Goal: Find specific page/section: Find specific page/section

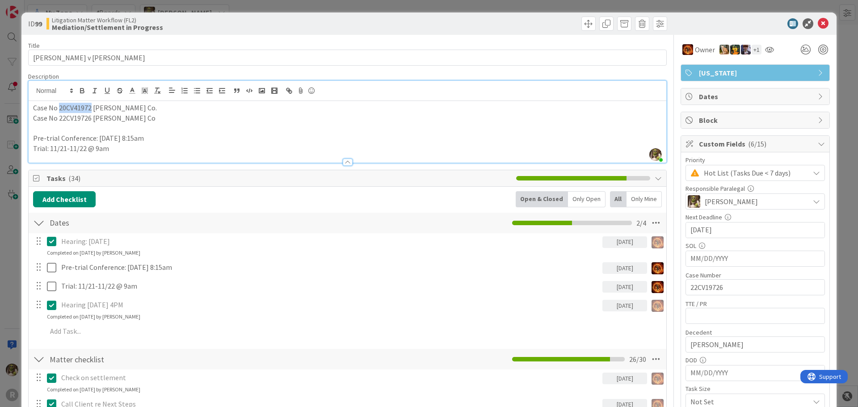
scroll to position [392, 0]
click at [378, 136] on p "Pre-trial Conference: [DATE] 8:15am" at bounding box center [347, 138] width 629 height 10
click at [818, 23] on icon at bounding box center [823, 23] width 11 height 11
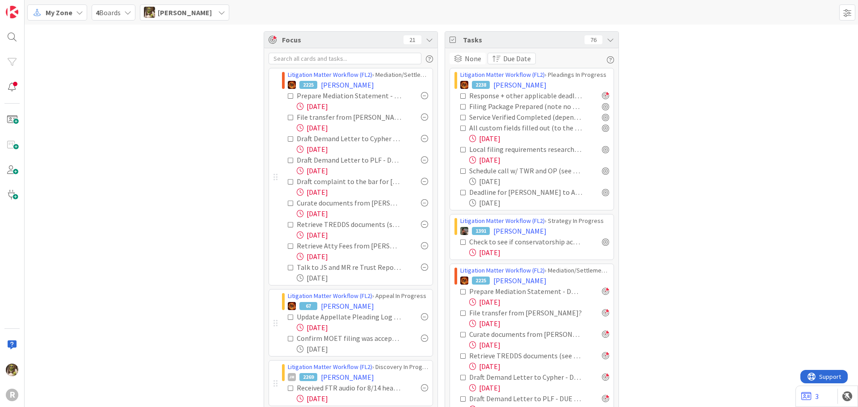
click at [203, 16] on div "[PERSON_NAME]" at bounding box center [184, 12] width 89 height 16
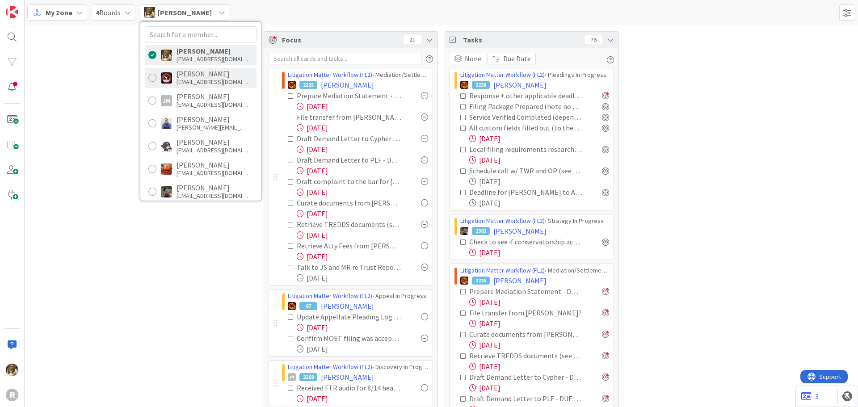
click at [156, 76] on div at bounding box center [152, 78] width 8 height 8
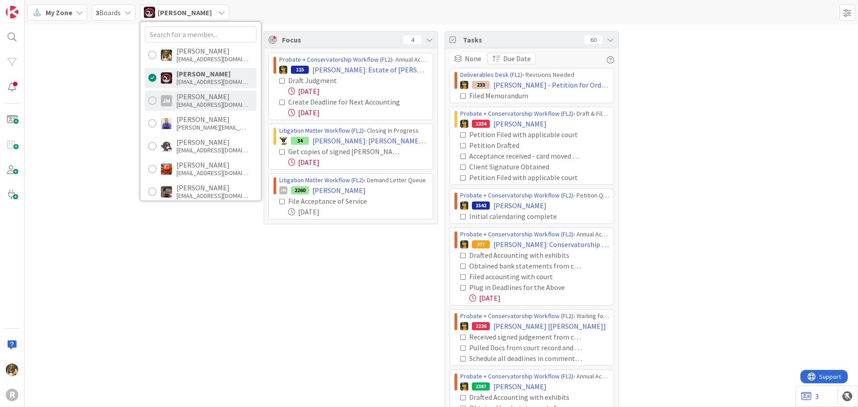
click at [148, 98] on div "[PERSON_NAME] [PERSON_NAME] [EMAIL_ADDRESS][DOMAIN_NAME]" at bounding box center [201, 101] width 112 height 20
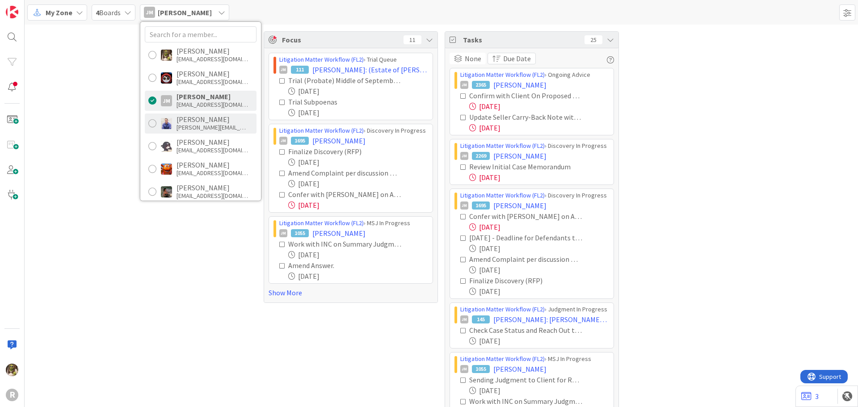
click at [155, 126] on div at bounding box center [152, 123] width 8 height 8
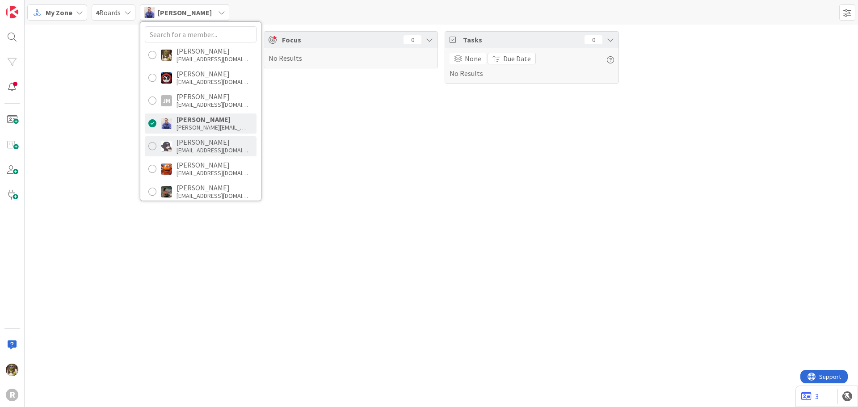
click at [155, 146] on div at bounding box center [152, 146] width 8 height 8
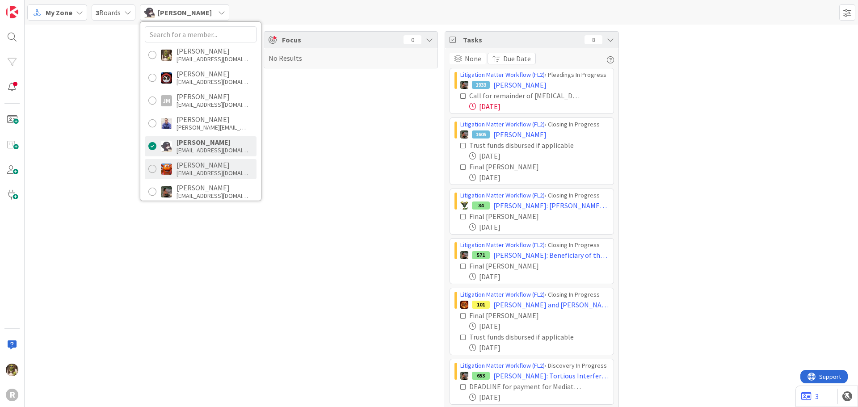
click at [156, 170] on div at bounding box center [152, 169] width 8 height 8
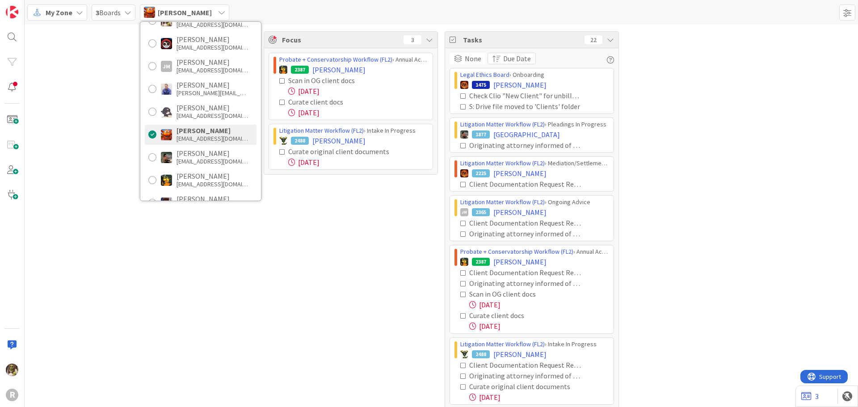
scroll to position [89, 0]
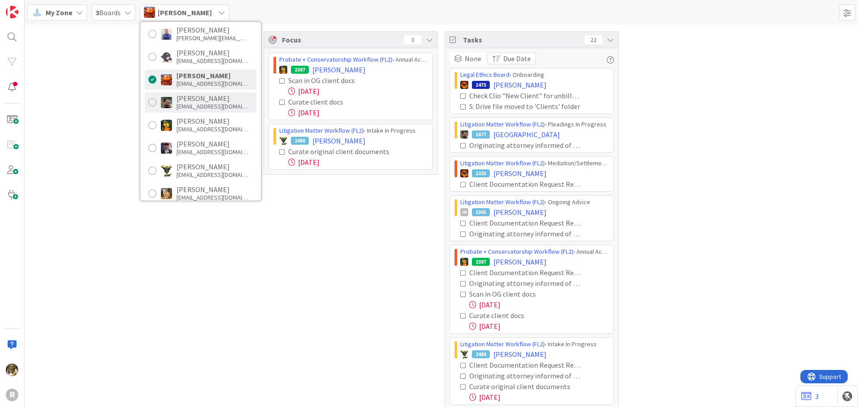
click at [154, 101] on div at bounding box center [152, 102] width 8 height 8
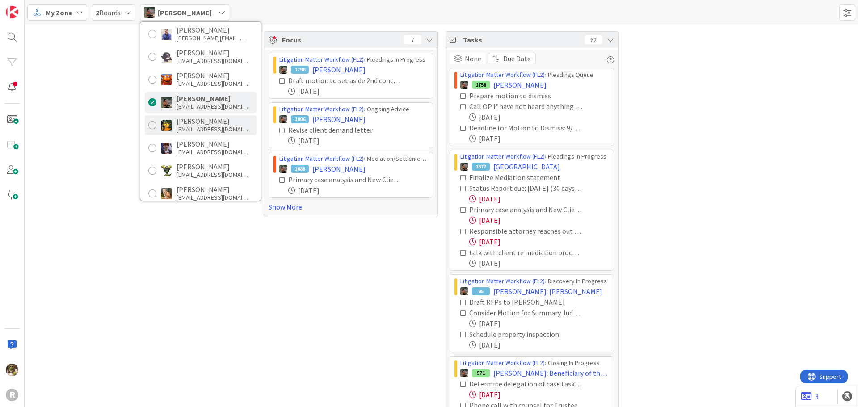
click at [153, 125] on div at bounding box center [152, 125] width 8 height 8
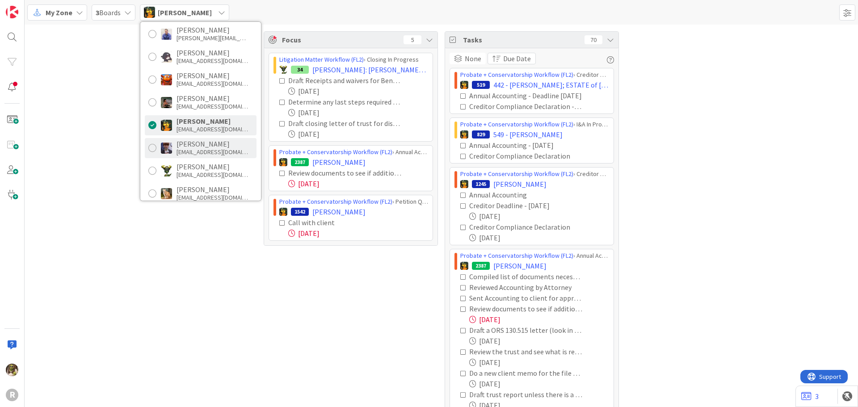
click at [154, 149] on div at bounding box center [152, 148] width 8 height 8
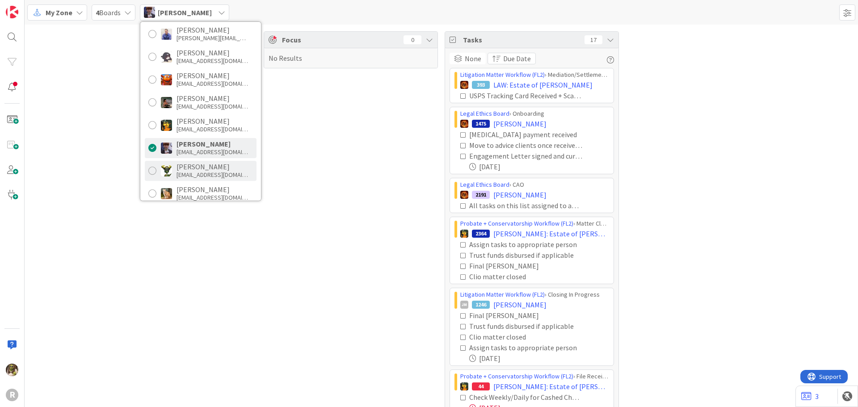
click at [152, 166] on div "Nic [PERSON_NAME] [EMAIL_ADDRESS][DOMAIN_NAME]" at bounding box center [201, 171] width 112 height 20
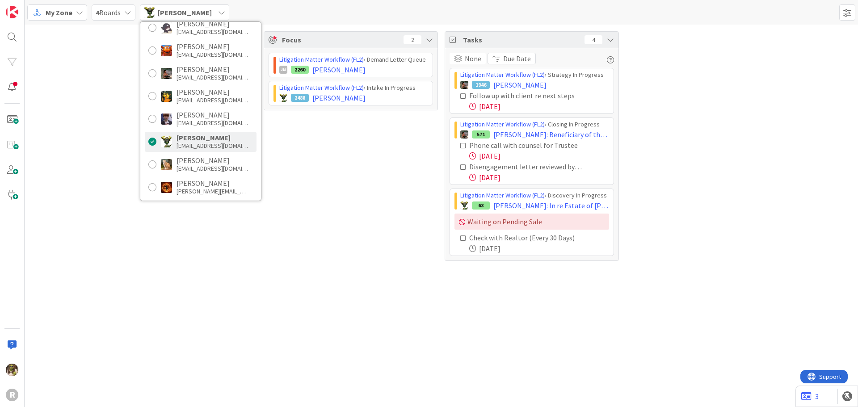
scroll to position [134, 0]
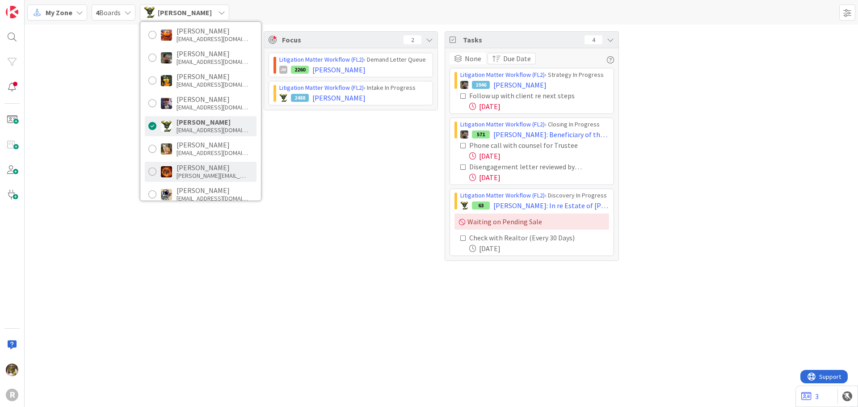
click at [152, 168] on div at bounding box center [152, 172] width 8 height 8
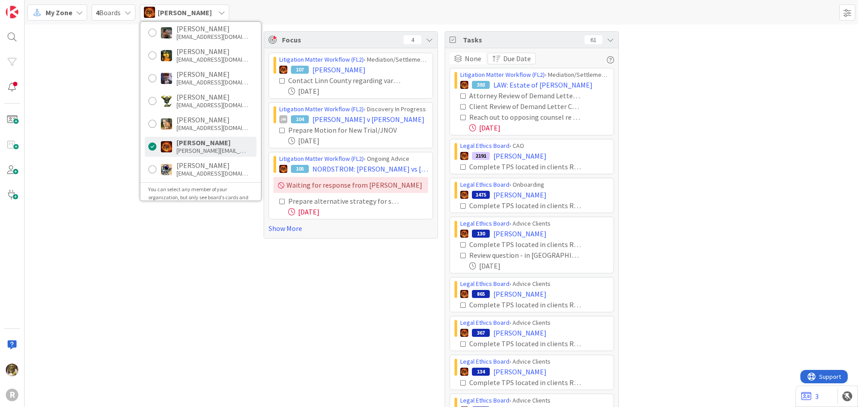
scroll to position [172, 0]
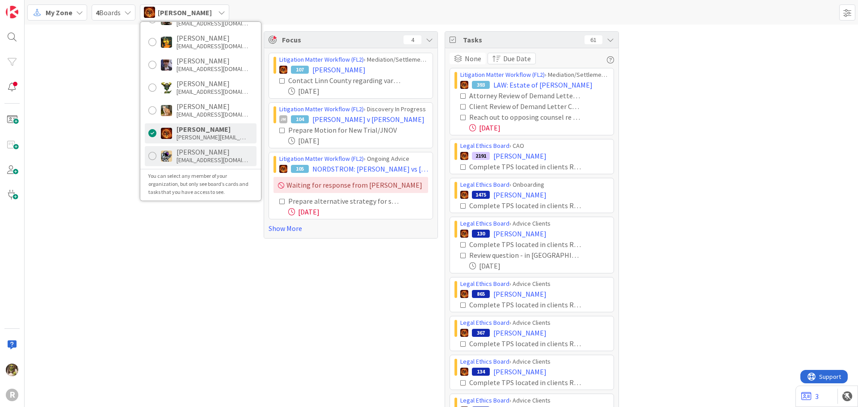
click at [152, 154] on div at bounding box center [152, 156] width 8 height 8
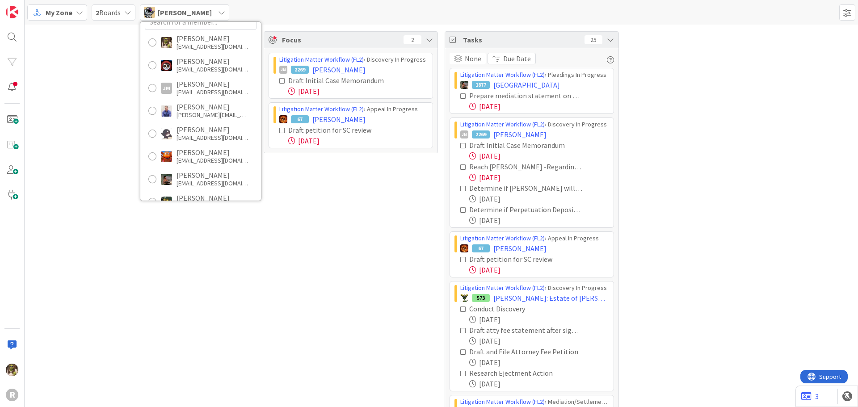
scroll to position [0, 0]
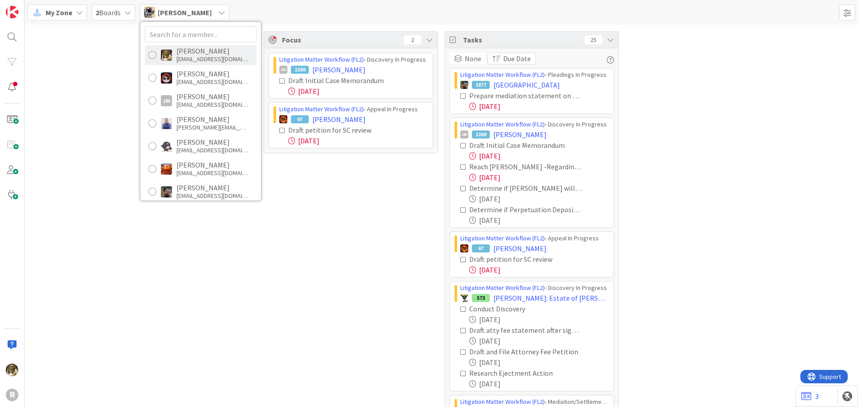
click at [155, 55] on div at bounding box center [152, 55] width 8 height 8
